Goal: Browse casually: Explore the website without a specific task or goal

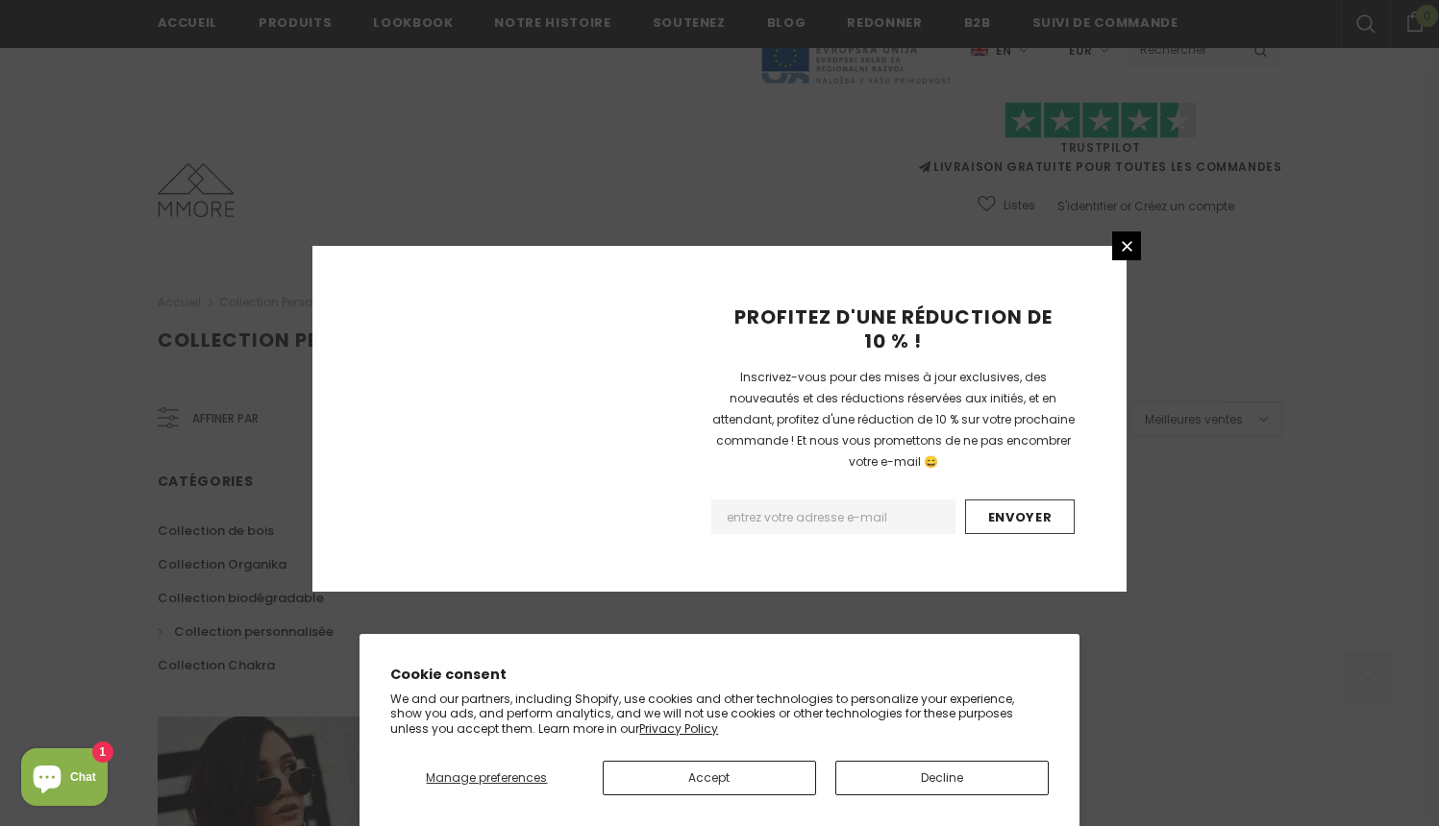
scroll to position [1190, 0]
